Goal: Task Accomplishment & Management: Use online tool/utility

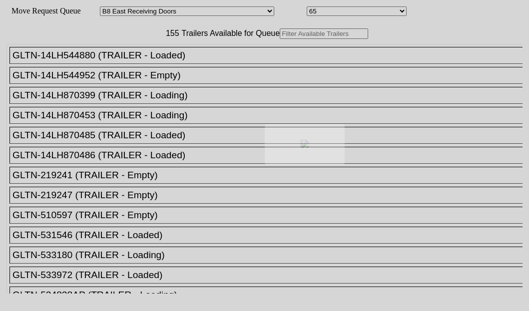
select select "536"
select select "8233"
click at [156, 66] on div at bounding box center [264, 155] width 529 height 311
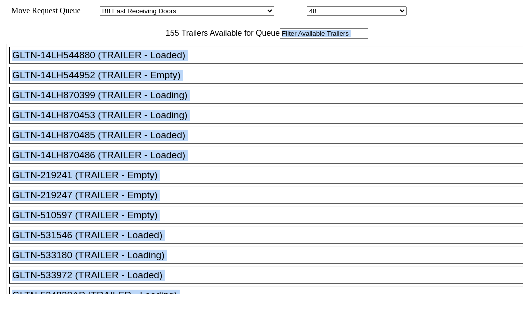
click at [280, 39] on input "text" at bounding box center [324, 33] width 88 height 10
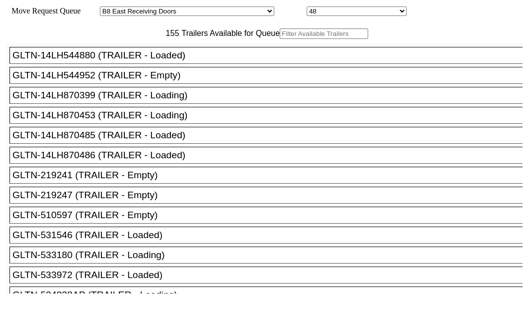
paste input "180755"
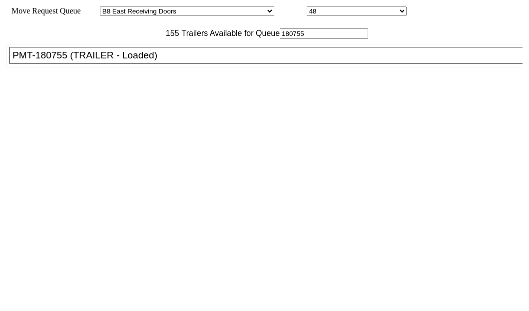
type input "180755"
click at [87, 61] on div "PMT-180755 (TRAILER - Loaded)" at bounding box center [270, 55] width 516 height 11
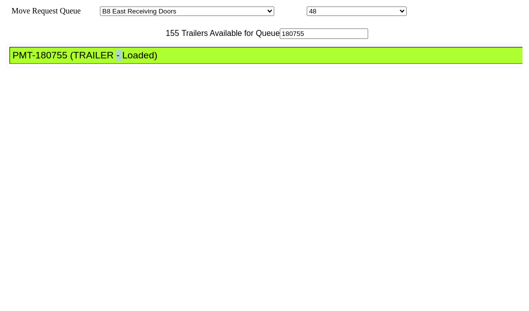
click at [87, 61] on div "PMT-180755 (TRAILER - Loaded)" at bounding box center [270, 55] width 516 height 11
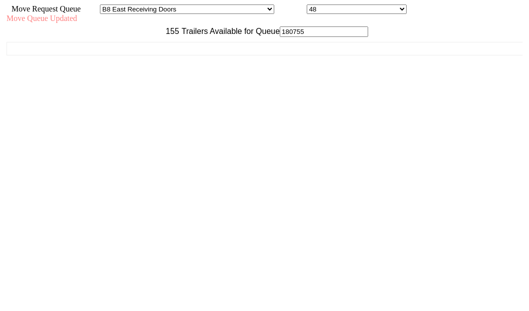
scroll to position [40, 0]
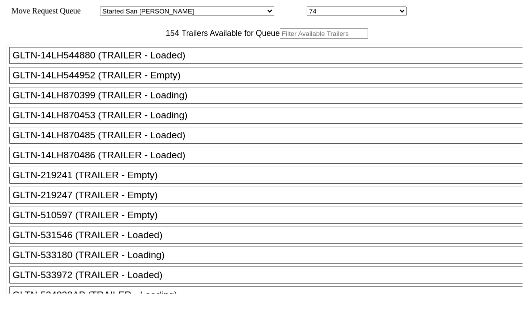
click at [280, 39] on input "text" at bounding box center [324, 33] width 88 height 10
paste input "241086"
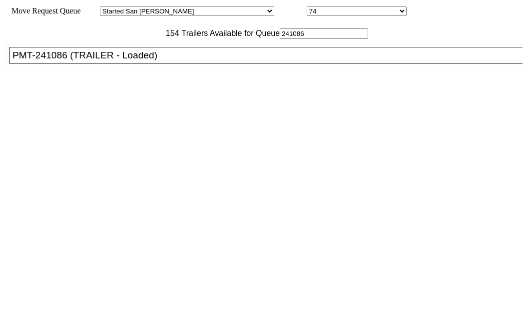
type input "241086"
click at [76, 61] on div "PMT-241086 (TRAILER - Loaded)" at bounding box center [270, 55] width 516 height 11
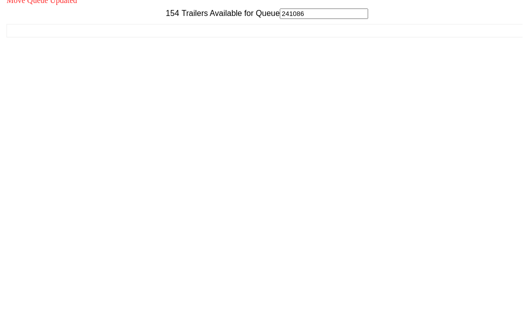
scroll to position [40, 0]
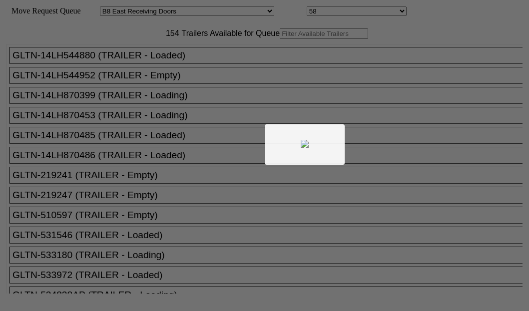
select select "536"
select select "8226"
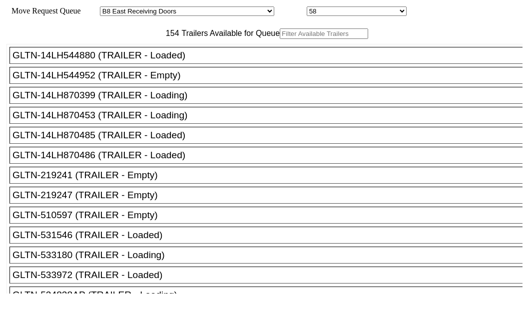
click at [280, 39] on input "text" at bounding box center [324, 33] width 88 height 10
paste input "XPOU413519"
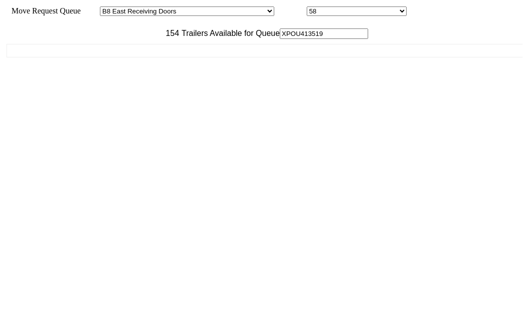
scroll to position [40, 0]
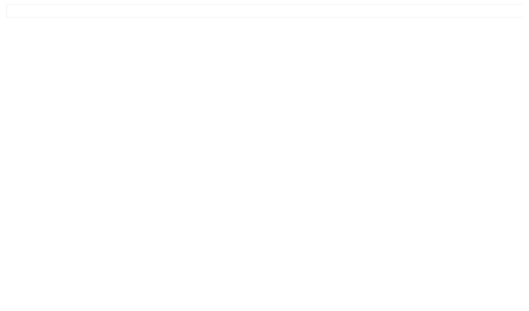
type input "XPOU413519"
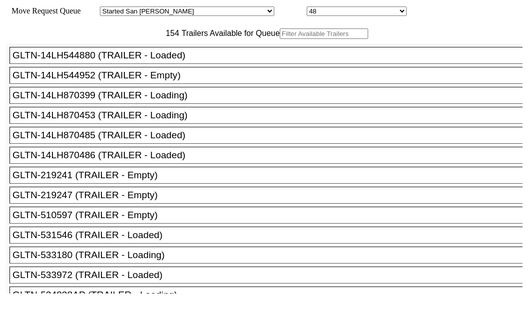
click at [280, 39] on input "text" at bounding box center [324, 33] width 88 height 10
paste input "XPOU410168"
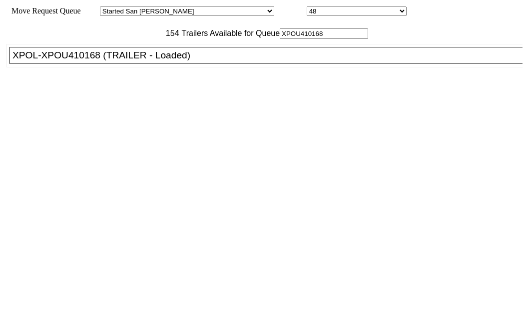
type input "XPOU410168"
click at [69, 61] on div "XPOL-XPOU410168 (TRAILER - Loaded)" at bounding box center [270, 55] width 516 height 11
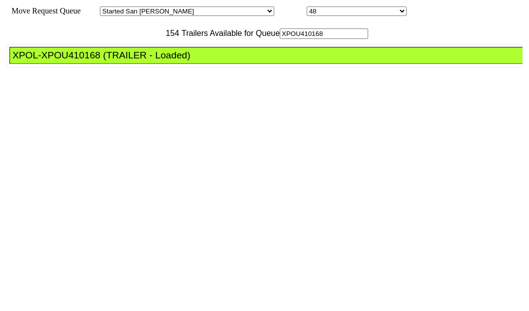
click at [69, 61] on div "XPOL-XPOU410168 (TRAILER - Loaded)" at bounding box center [270, 55] width 516 height 11
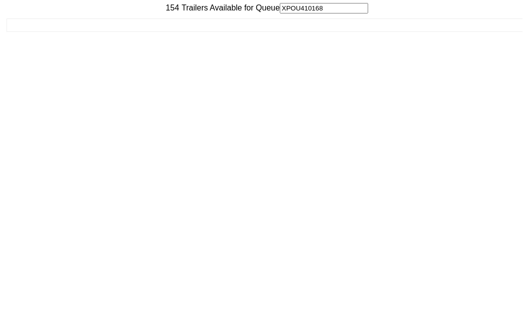
scroll to position [40, 0]
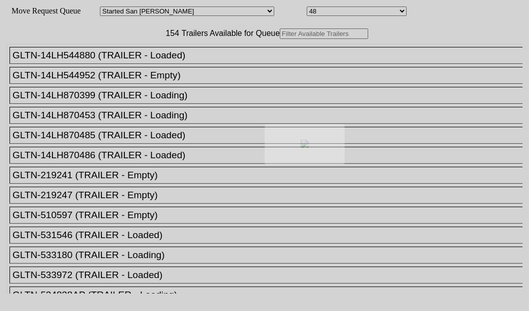
drag, startPoint x: 144, startPoint y: 92, endPoint x: 136, endPoint y: 65, distance: 28.3
click at [136, 65] on div at bounding box center [264, 155] width 529 height 311
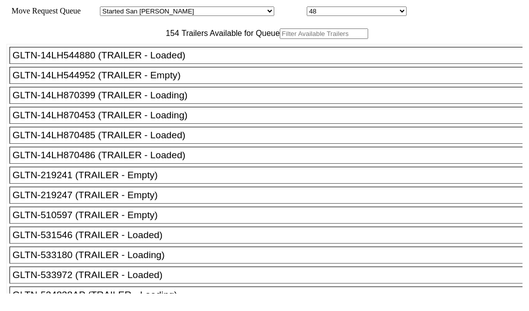
click at [280, 39] on input "text" at bounding box center [324, 33] width 88 height 10
paste input "241125"
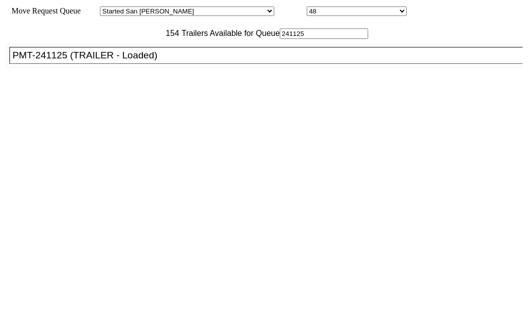
type input "241125"
click at [87, 61] on div "PMT-241125 (TRAILER - Loaded)" at bounding box center [270, 55] width 516 height 11
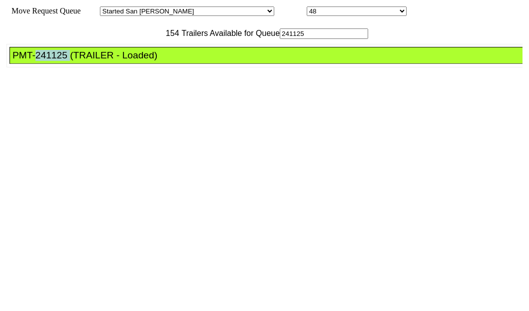
click at [87, 61] on div "PMT-241125 (TRAILER - Loaded)" at bounding box center [270, 55] width 516 height 11
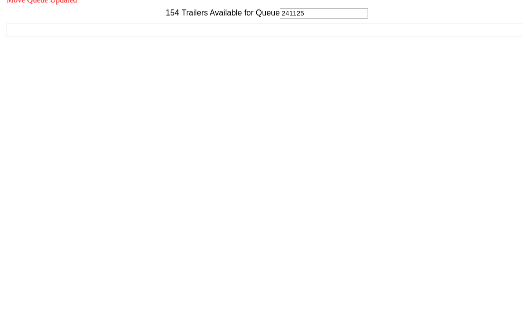
scroll to position [40, 0]
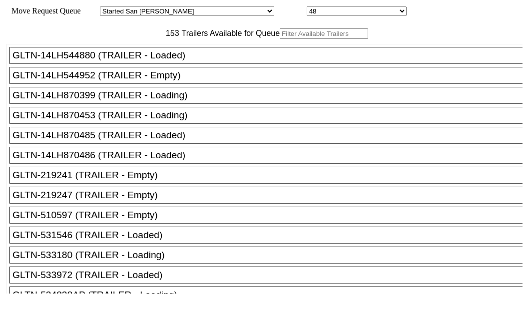
click at [280, 39] on input "text" at bounding box center [324, 33] width 88 height 10
paste input "XPOU412054"
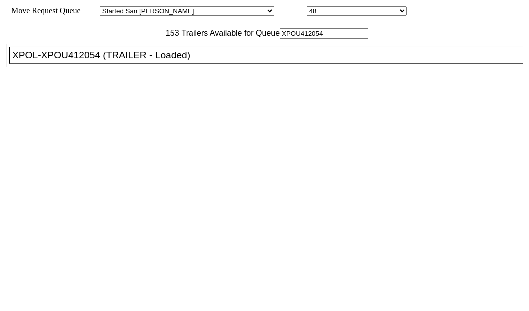
type input "XPOU412054"
click at [87, 61] on div "XPOL-XPOU412054 (TRAILER - Loaded)" at bounding box center [270, 55] width 516 height 11
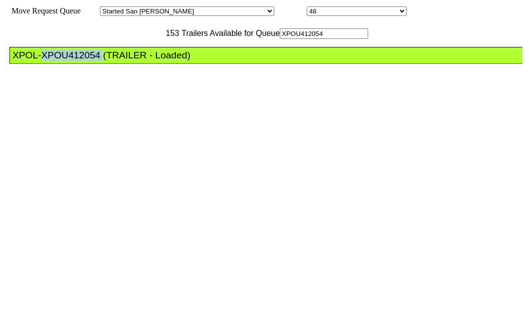
click at [87, 61] on div "XPOL-XPOU412054 (TRAILER - Loaded)" at bounding box center [270, 55] width 516 height 11
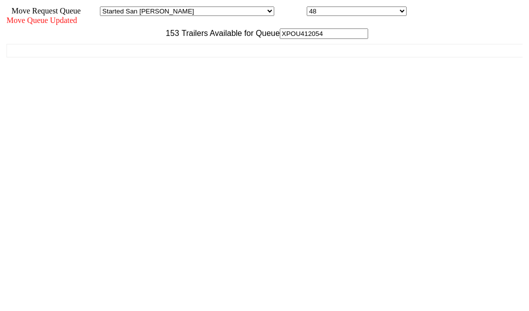
scroll to position [40, 0]
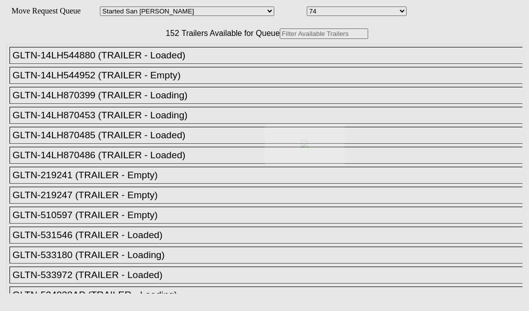
click at [124, 65] on div at bounding box center [264, 155] width 529 height 311
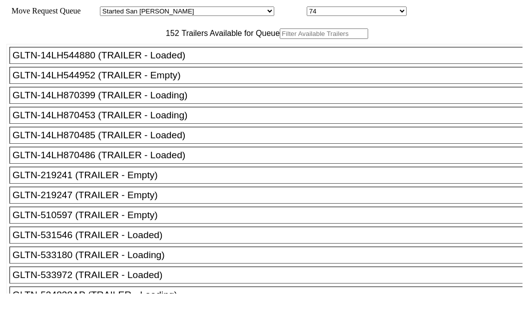
click at [280, 39] on input "text" at bounding box center [324, 33] width 88 height 10
paste input "415827"
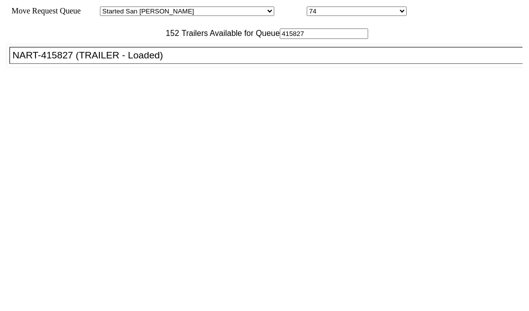
type input "415827"
click at [67, 61] on div "NART-415827 (TRAILER - Loaded)" at bounding box center [270, 55] width 516 height 11
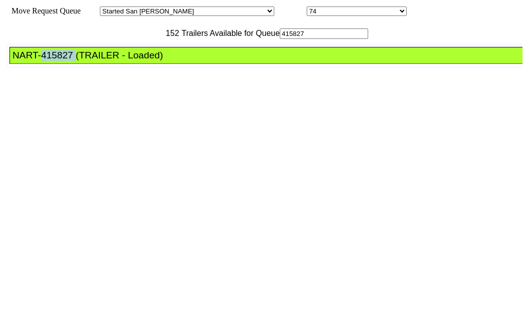
drag, startPoint x: 67, startPoint y: 79, endPoint x: 268, endPoint y: 131, distance: 207.3
click at [67, 61] on div "NART-415827 (TRAILER - Loaded)" at bounding box center [270, 55] width 516 height 11
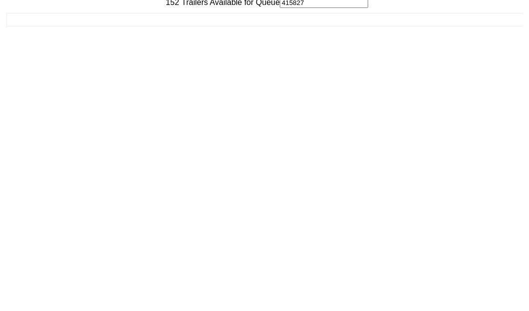
scroll to position [40, 0]
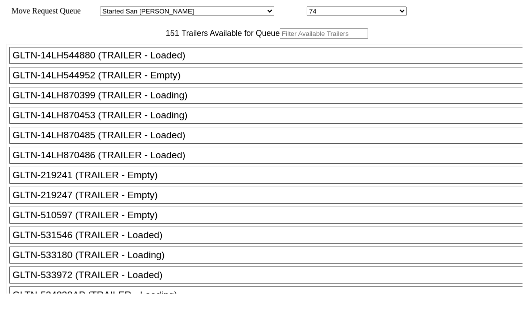
click at [280, 39] on input "text" at bounding box center [324, 33] width 88 height 10
paste input "180012"
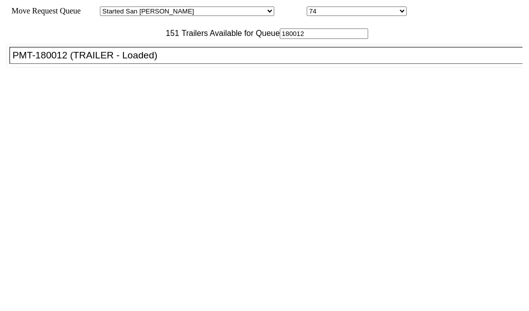
type input "180012"
click at [90, 61] on div "PMT-180012 (TRAILER - Loaded)" at bounding box center [270, 55] width 516 height 11
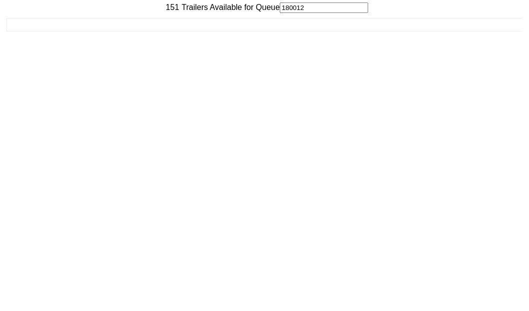
scroll to position [40, 0]
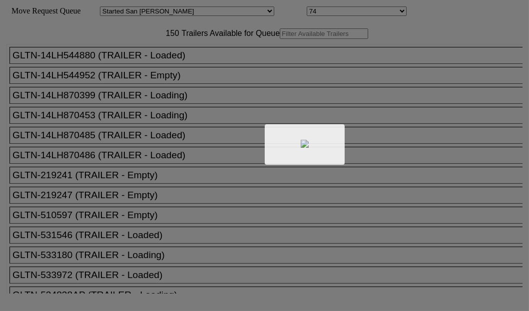
click at [141, 61] on div at bounding box center [264, 155] width 529 height 311
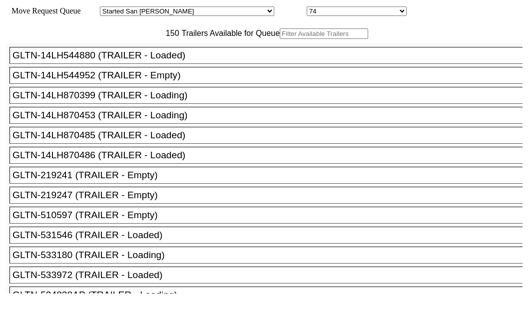
click at [280, 39] on input "text" at bounding box center [324, 33] width 88 height 10
paste input "535867"
type input "535867"
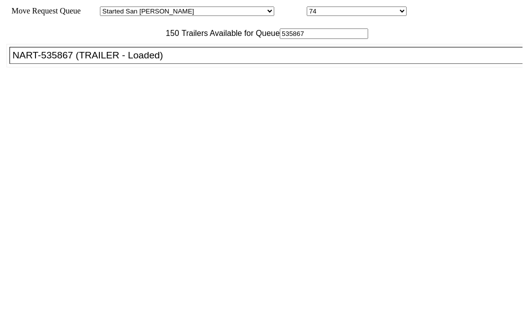
click at [71, 61] on div "NART-535867 (TRAILER - Loaded)" at bounding box center [270, 55] width 516 height 11
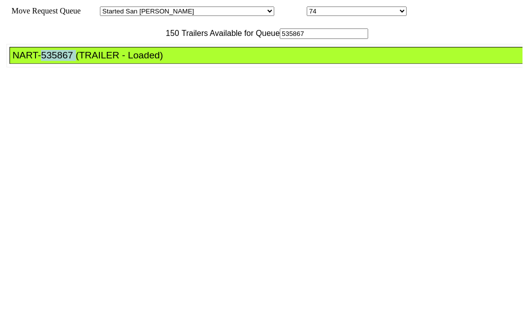
click at [71, 61] on div "NART-535867 (TRAILER - Loaded)" at bounding box center [270, 55] width 516 height 11
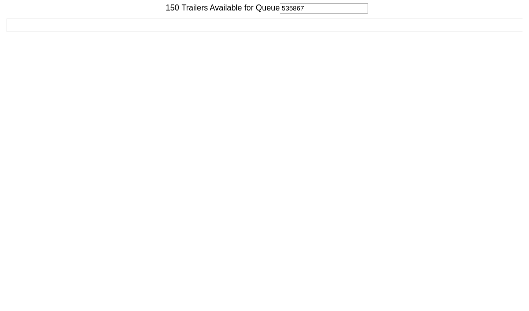
scroll to position [40, 0]
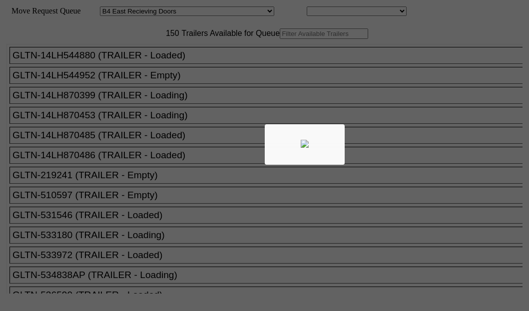
select select "527"
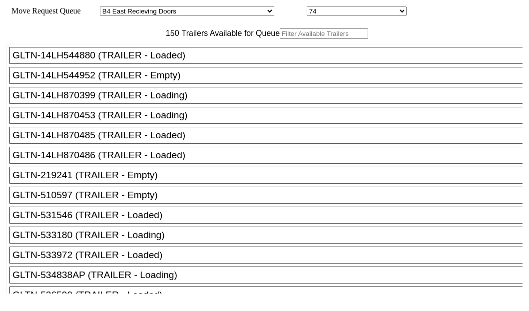
click at [280, 39] on input "text" at bounding box center [324, 33] width 88 height 10
paste input "STTU432724"
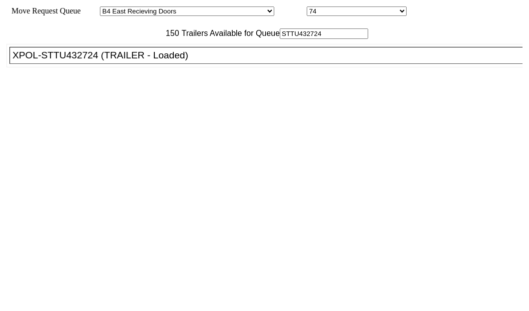
type input "STTU432724"
click at [75, 61] on div "XPOL-STTU432724 (TRAILER - Loaded)" at bounding box center [270, 55] width 516 height 11
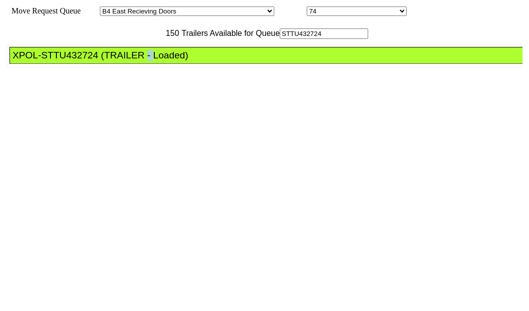
click at [75, 61] on div "XPOL-STTU432724 (TRAILER - Loaded)" at bounding box center [270, 55] width 516 height 11
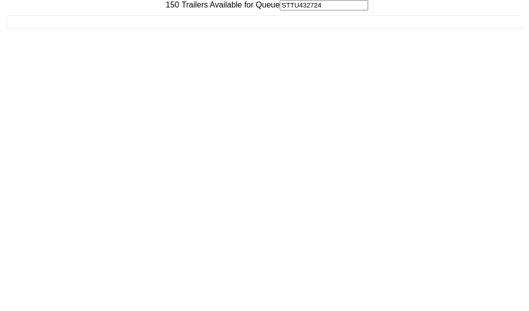
scroll to position [40, 0]
